Goal: Communication & Community: Connect with others

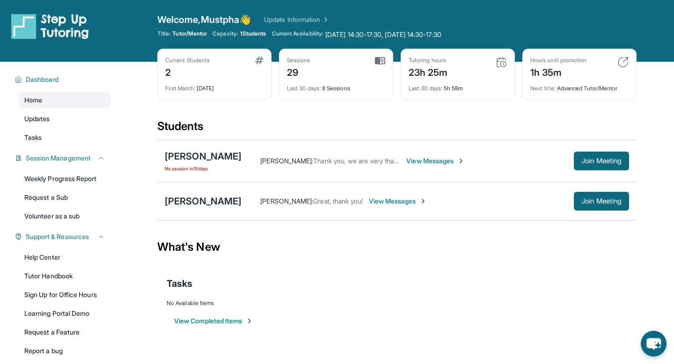
click at [406, 165] on span "View Messages" at bounding box center [435, 160] width 58 height 9
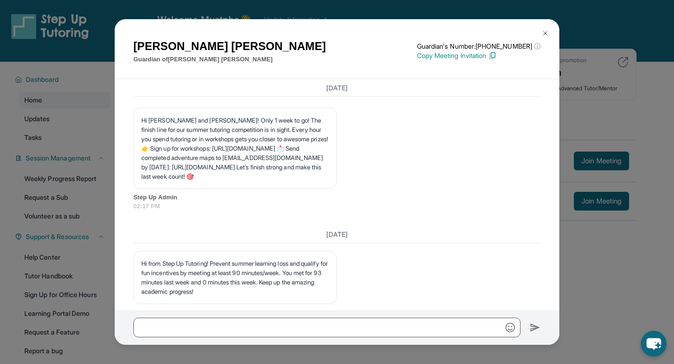
scroll to position [8319, 0]
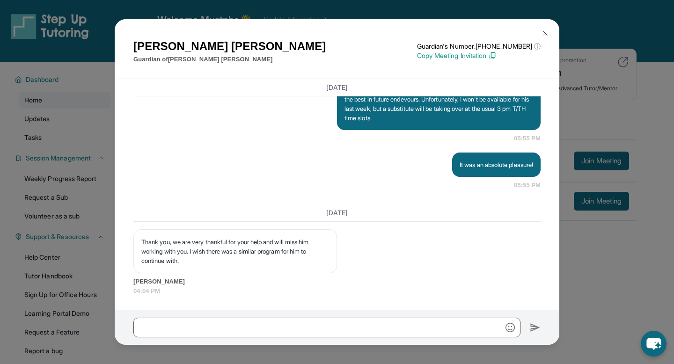
click at [591, 270] on div "Jason Scott Guardian of Connor Scott Guardian's Number: +14138932013 ⓘ This isn…" at bounding box center [337, 182] width 674 height 364
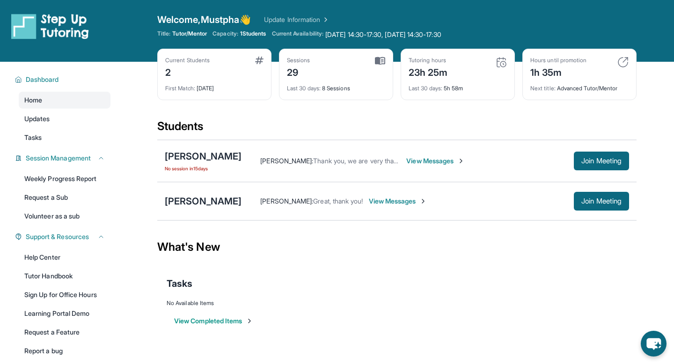
click at [392, 198] on span "View Messages" at bounding box center [398, 201] width 58 height 9
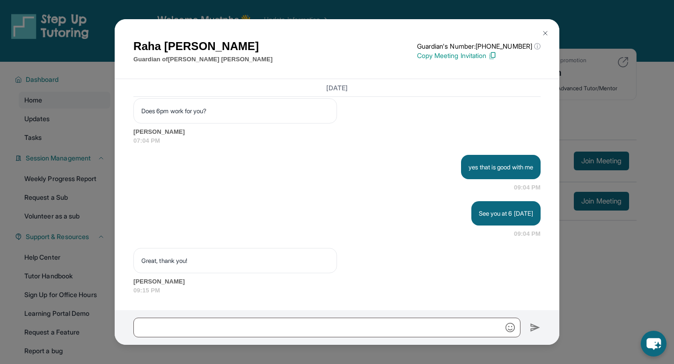
scroll to position [11286, 0]
click at [587, 284] on div "Raha Akhavan Guardian of Tara Akhavan Guardian's Number: +18182908767 ⓘ This is…" at bounding box center [337, 182] width 674 height 364
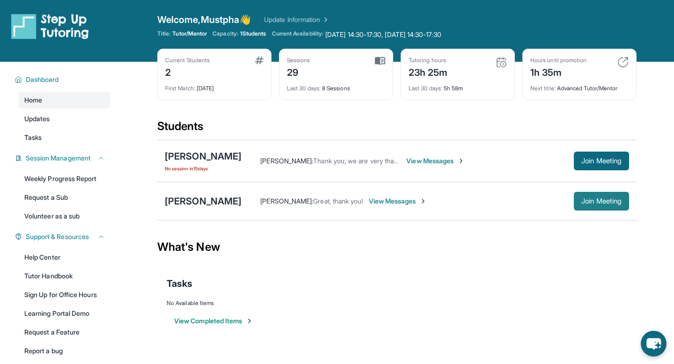
click at [609, 204] on span "Join Meeting" at bounding box center [601, 201] width 40 height 6
click at [656, 345] on icon "chat-button" at bounding box center [654, 344] width 28 height 28
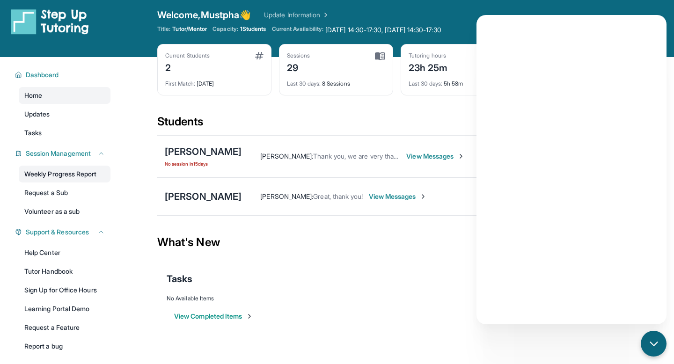
scroll to position [0, 0]
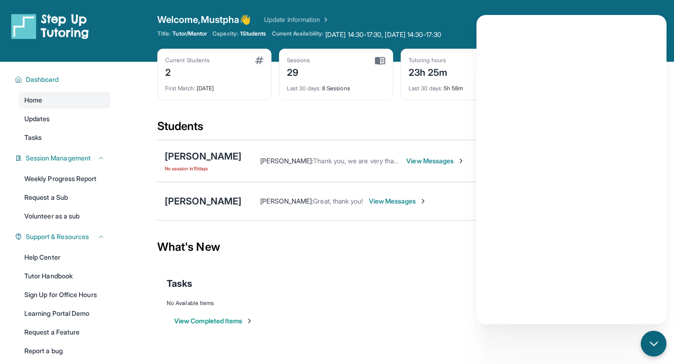
click at [255, 31] on span "1 Students" at bounding box center [253, 33] width 26 height 7
click at [329, 21] on img at bounding box center [324, 19] width 9 height 9
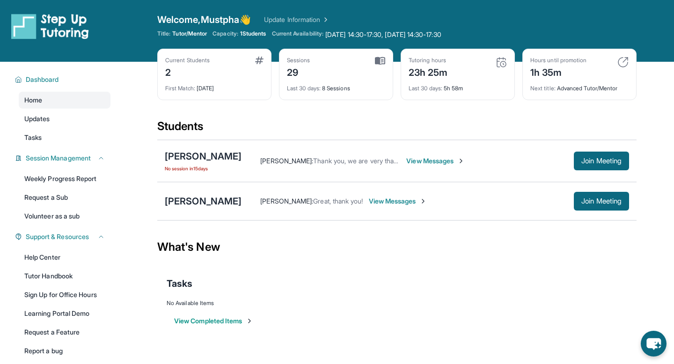
click at [324, 20] on link "Update Information" at bounding box center [297, 19] width 66 height 9
click at [355, 33] on span "Tuesday 14:30-17:30, Thursday 14:30-17:30 No availability form exists for this …" at bounding box center [383, 34] width 116 height 9
click at [411, 35] on span "Tuesday 14:30-17:30, Thursday 14:30-17:30 No availability form exists for this …" at bounding box center [383, 34] width 116 height 9
